Goal: Information Seeking & Learning: Learn about a topic

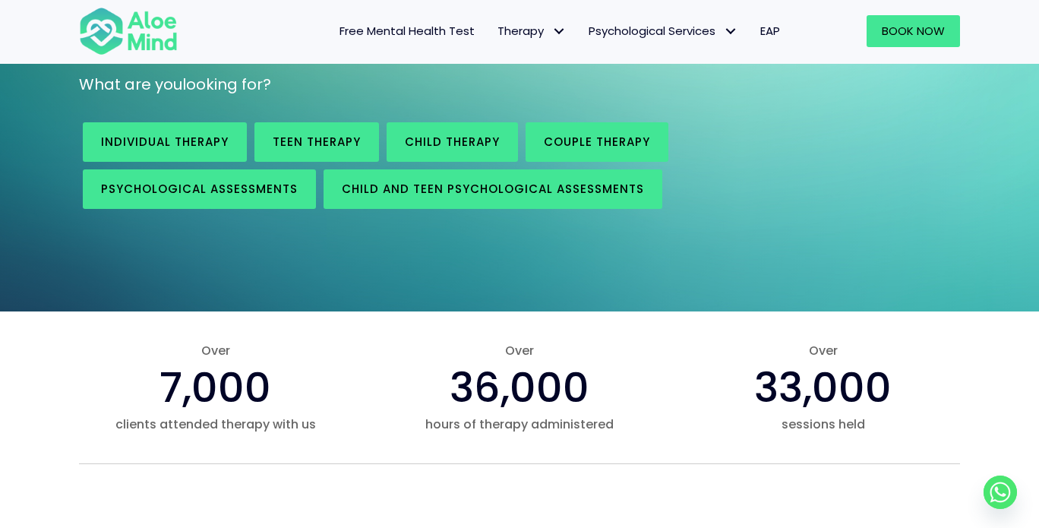
scroll to position [228, 0]
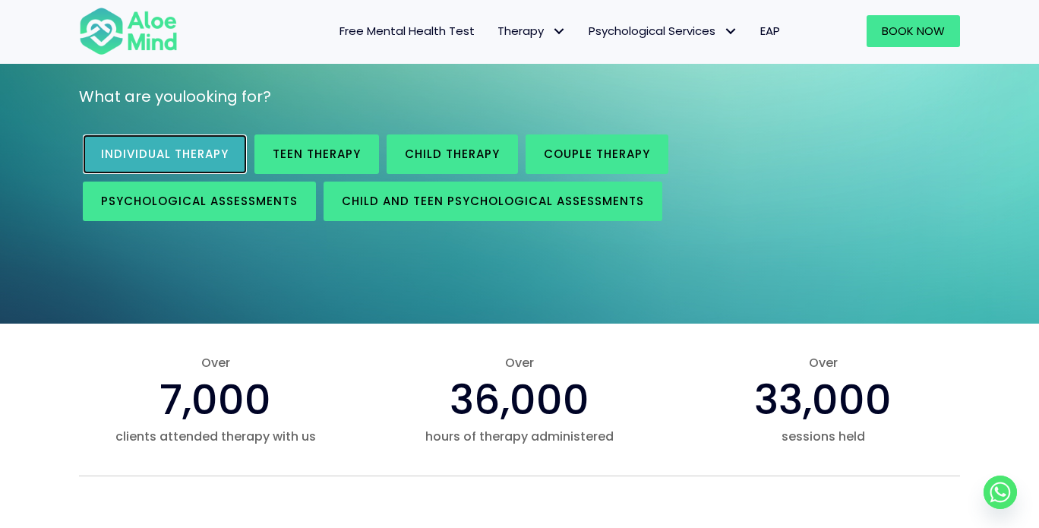
click at [173, 156] on span "Individual therapy" at bounding box center [165, 154] width 128 height 16
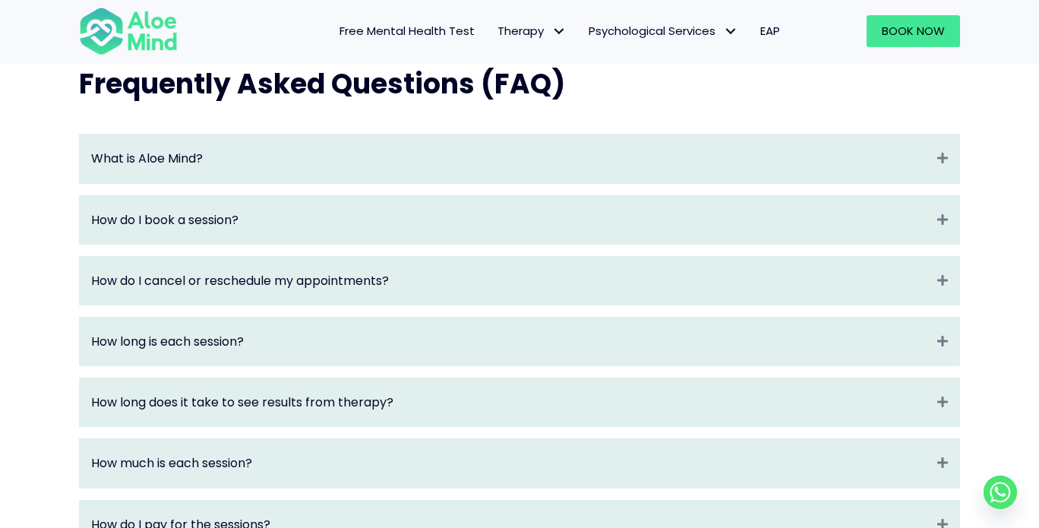
scroll to position [1672, 0]
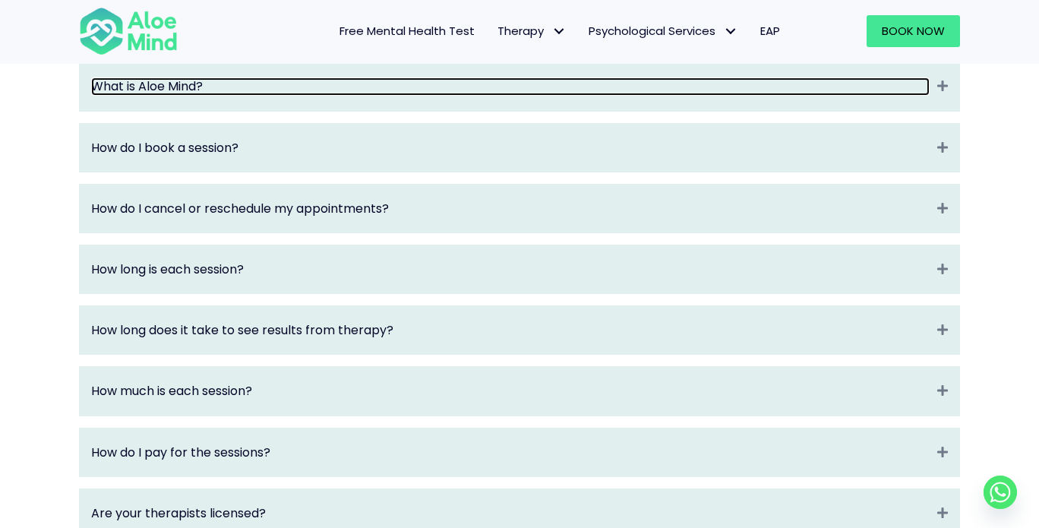
click at [340, 95] on link "What is Aloe Mind?" at bounding box center [510, 86] width 839 height 17
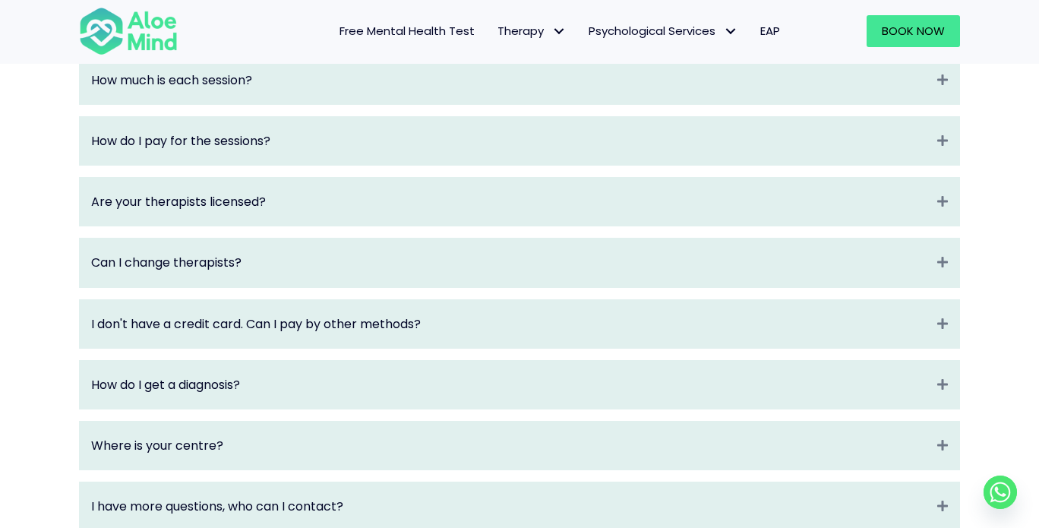
scroll to position [2052, 0]
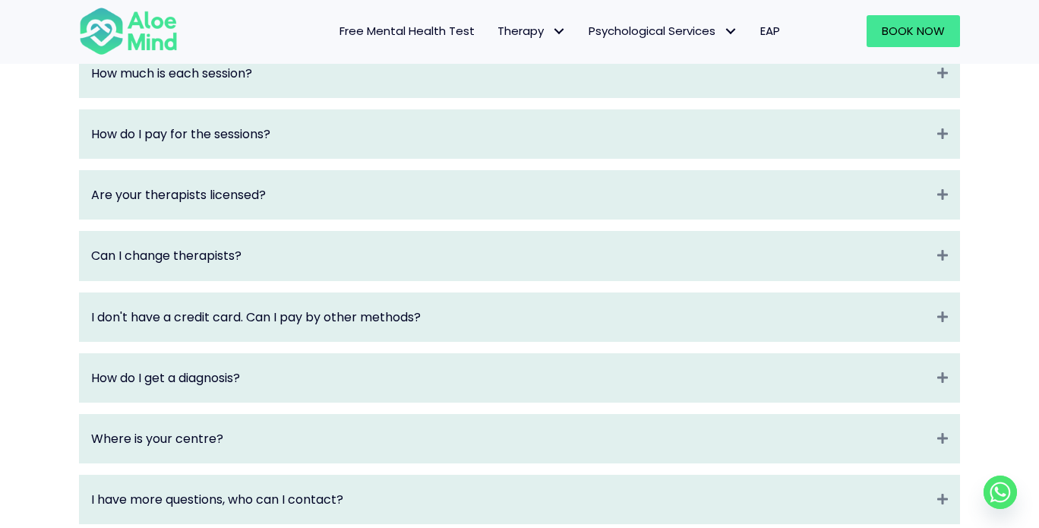
click at [344, 115] on div "What is Aloe Mind? Collapse Aloe Mind is a platform to connect people in need t…" at bounding box center [519, 103] width 881 height 843
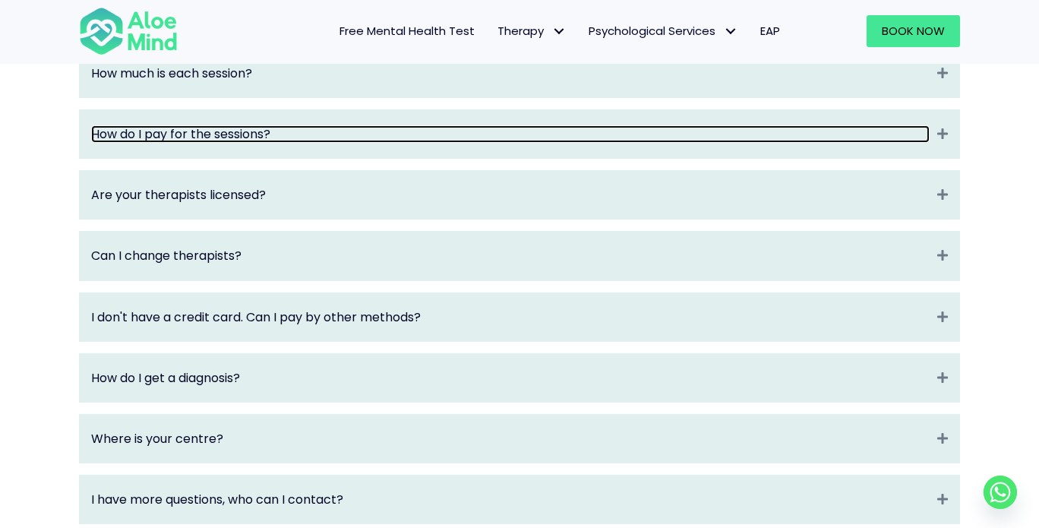
click at [338, 143] on link "How do I pay for the sessions?" at bounding box center [510, 133] width 839 height 17
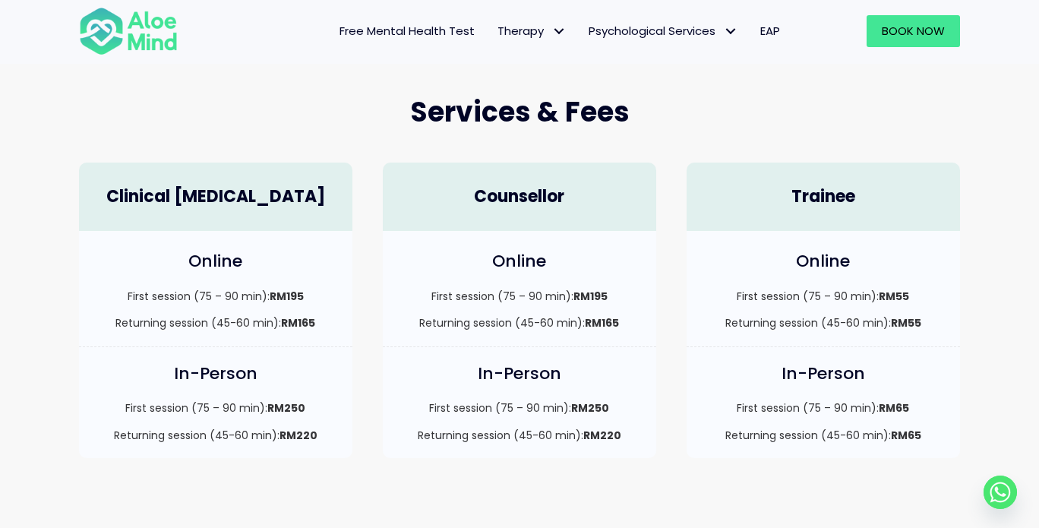
scroll to position [394, 0]
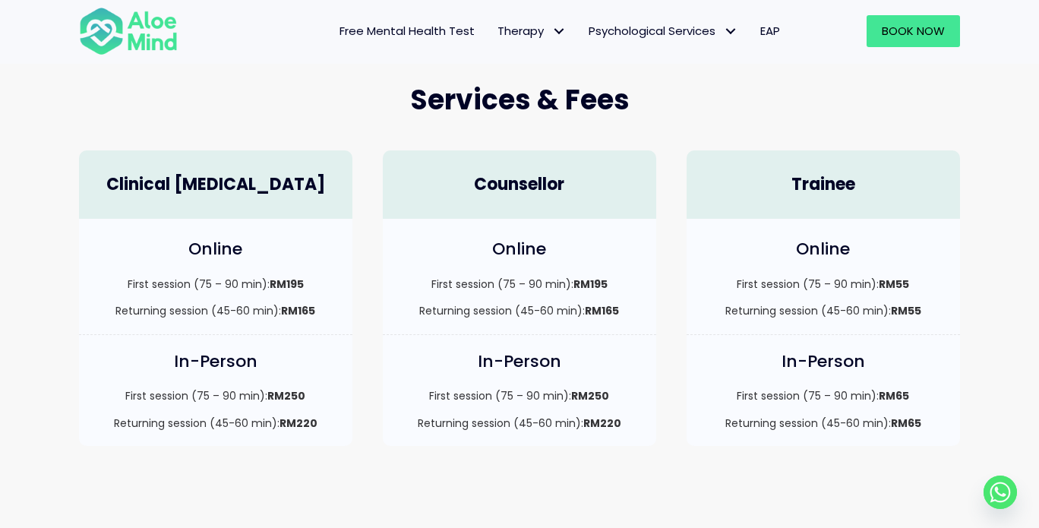
click at [220, 238] on h4 "Online" at bounding box center [215, 250] width 243 height 24
click at [242, 186] on h4 "Clinical [MEDICAL_DATA]" at bounding box center [215, 185] width 243 height 24
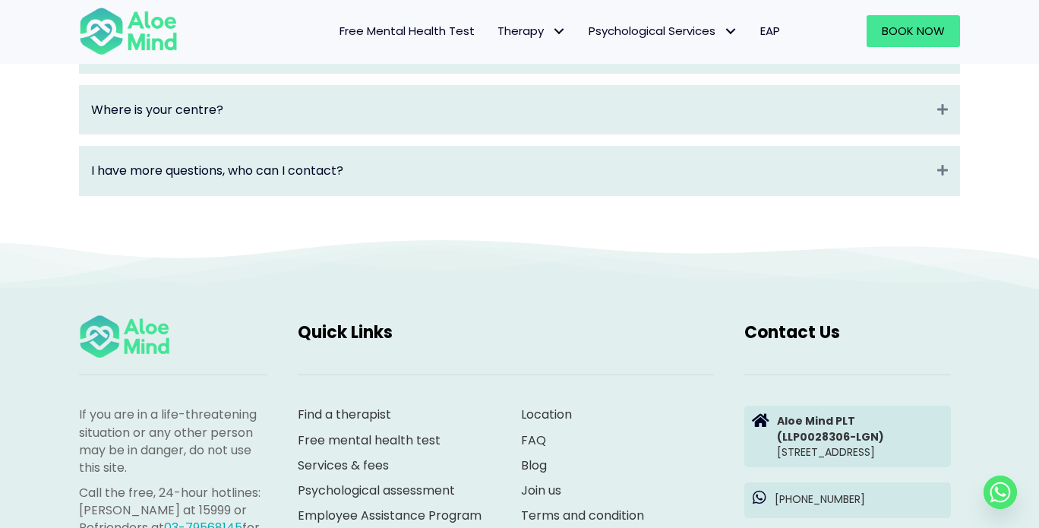
scroll to position [2369, 0]
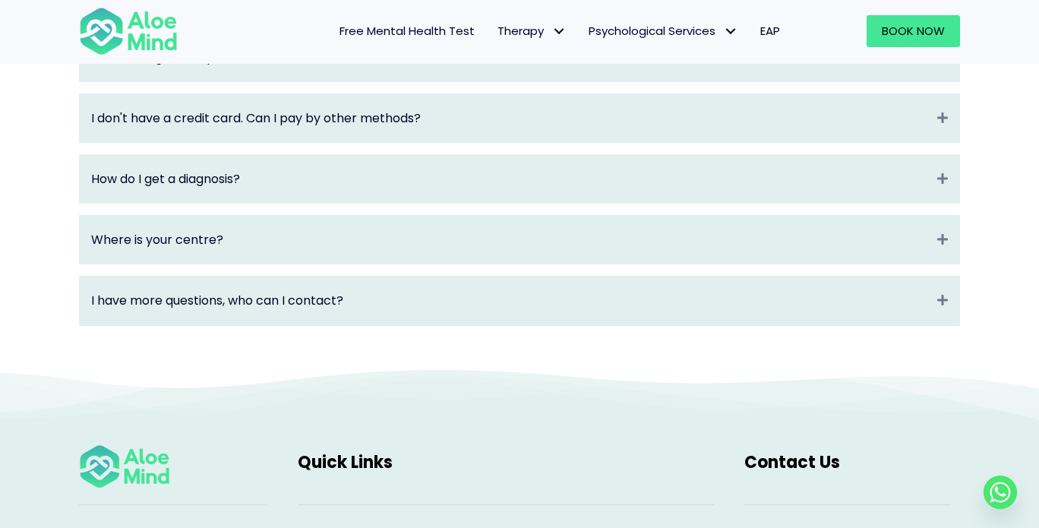
click at [258, 233] on div "Where is your centre? Expand" at bounding box center [520, 240] width 880 height 48
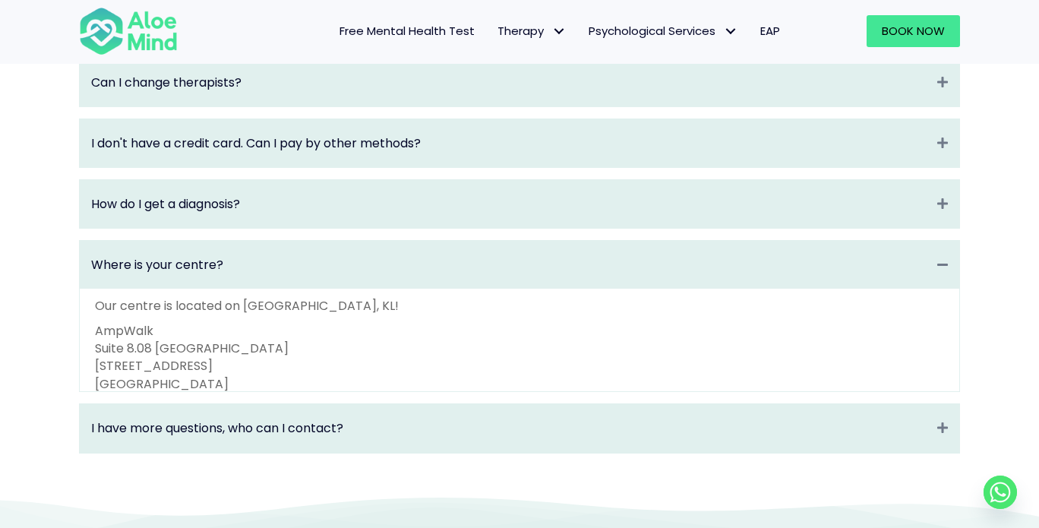
scroll to position [2188, 0]
